Goal: Task Accomplishment & Management: Complete application form

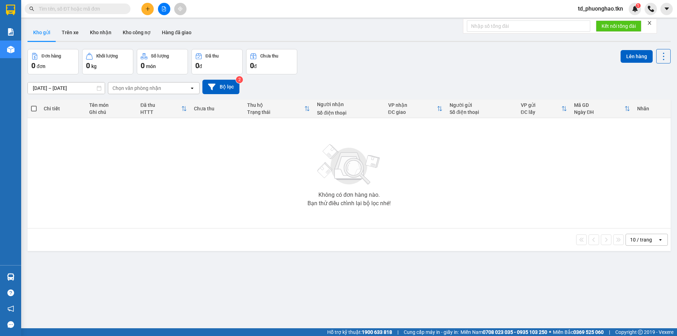
click at [60, 9] on input "text" at bounding box center [80, 9] width 83 height 8
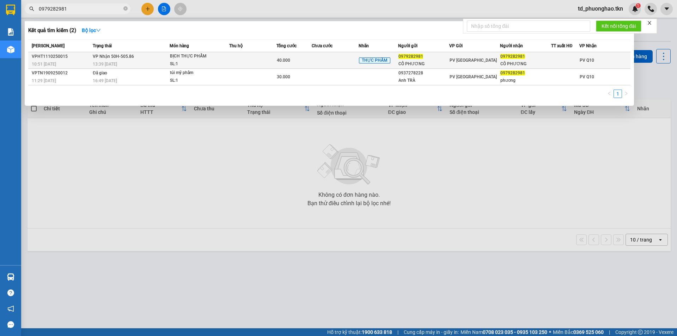
type input "0979282981"
click at [223, 60] on div "BỊCH THỰC PHẨM" at bounding box center [196, 57] width 53 height 8
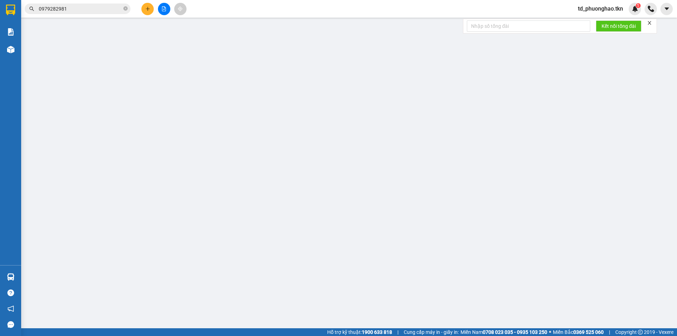
type input "0979282981"
type input "CÔ PHƯƠNG"
type input "0979282981"
type input "CÔ PHƯƠNG"
type input "40.000"
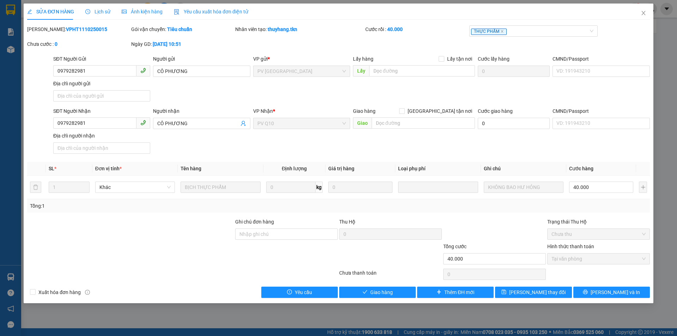
click at [103, 12] on span "Lịch sử" at bounding box center [97, 12] width 25 height 6
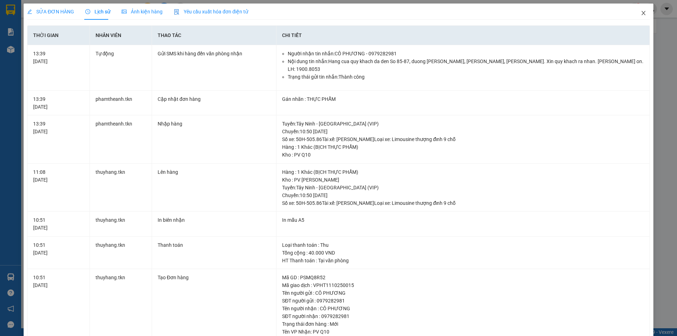
click at [641, 13] on icon "close" at bounding box center [644, 13] width 6 height 6
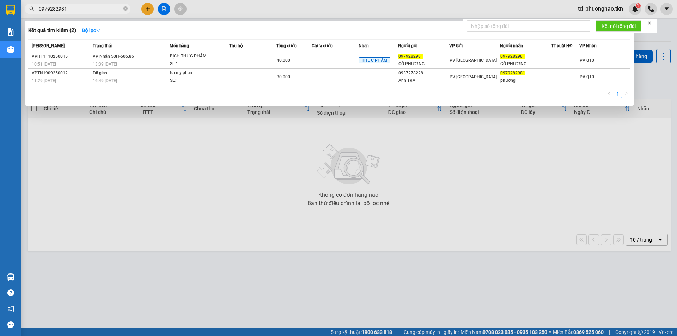
drag, startPoint x: 66, startPoint y: 7, endPoint x: 34, endPoint y: 10, distance: 32.2
click at [34, 10] on span "0979282981" at bounding box center [78, 9] width 106 height 11
click at [181, 59] on div "BỊCH THỰC PHẨM" at bounding box center [196, 57] width 53 height 8
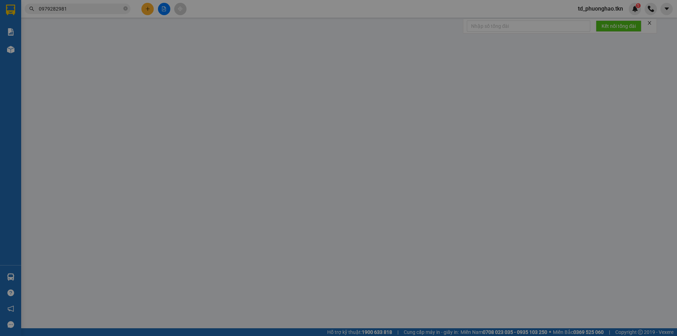
type input "0979282981"
type input "CÔ PHƯƠNG"
type input "0979282981"
type input "CÔ PHƯƠNG"
type input "40.000"
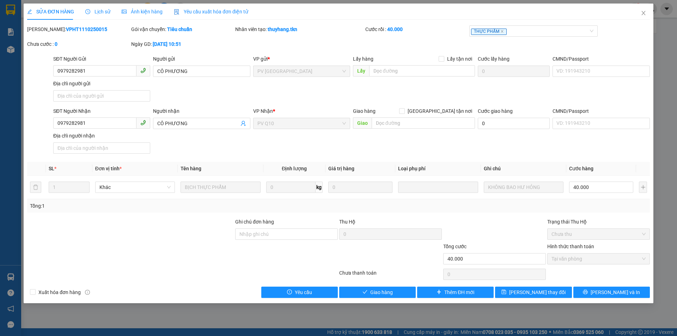
click at [97, 15] on div "Lịch sử" at bounding box center [97, 12] width 25 height 8
